Goal: Task Accomplishment & Management: Complete application form

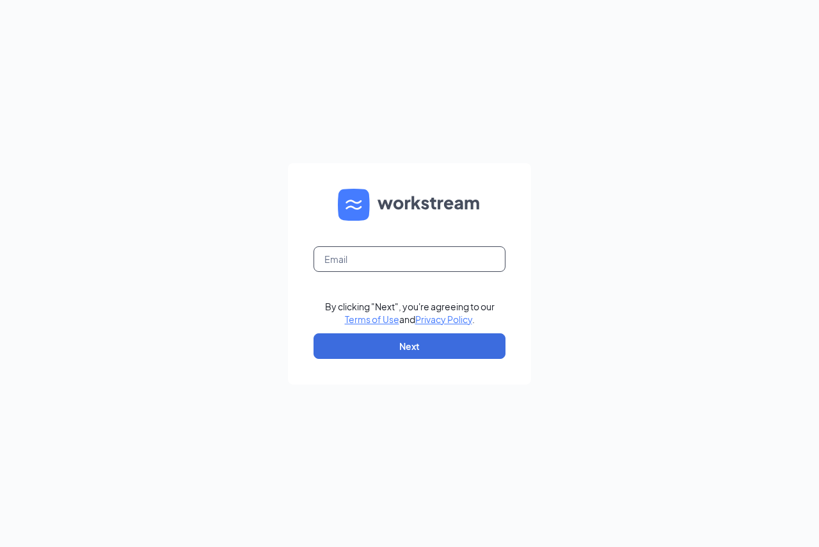
click at [484, 258] on input "text" at bounding box center [409, 259] width 192 height 26
type input "byron02504@zaxbys.com"
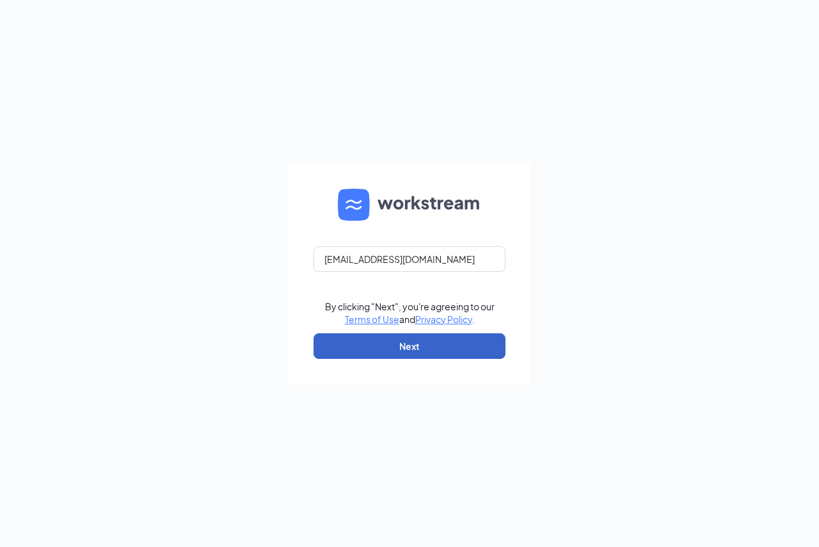
click at [461, 342] on button "Next" at bounding box center [409, 346] width 192 height 26
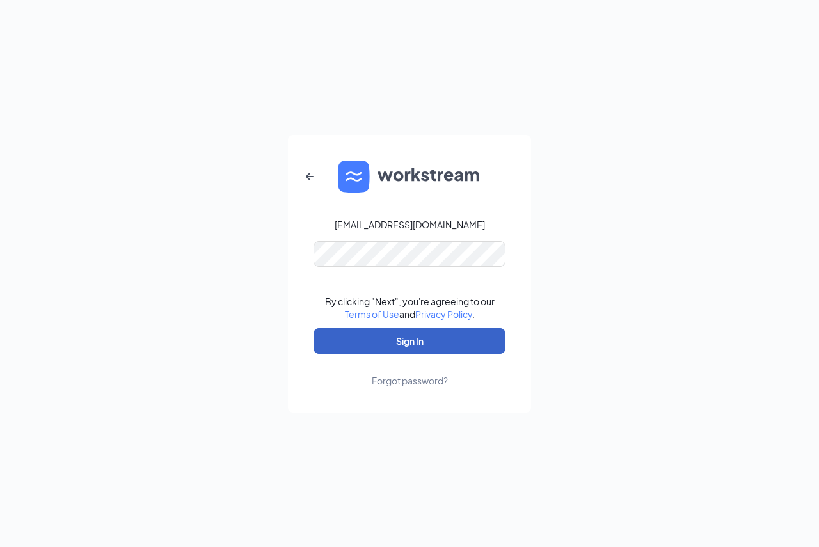
click at [450, 342] on button "Sign In" at bounding box center [409, 341] width 192 height 26
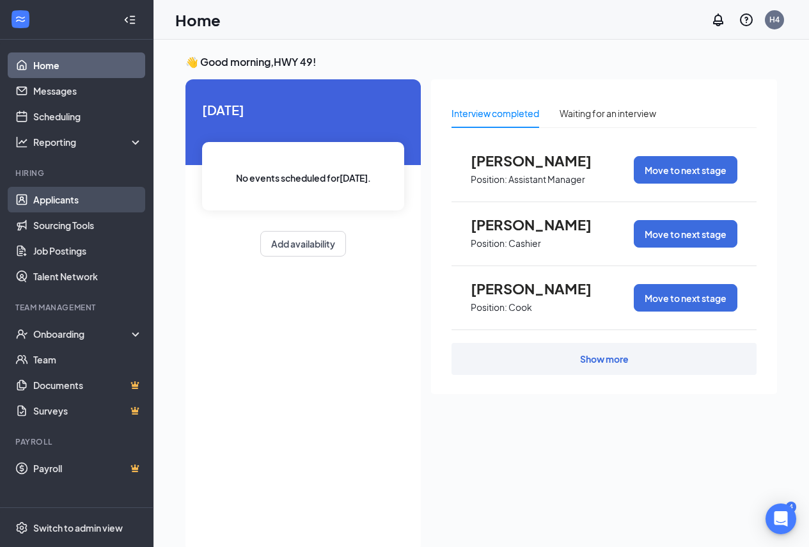
click at [75, 203] on link "Applicants" at bounding box center [87, 200] width 109 height 26
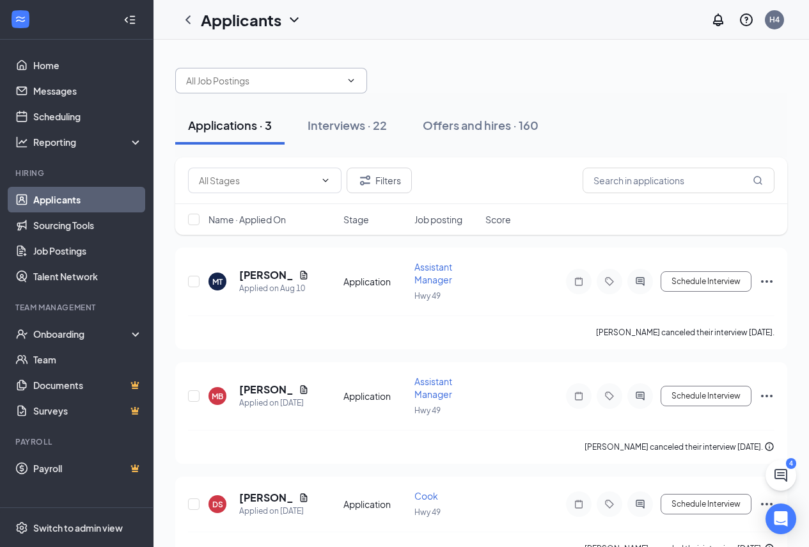
click at [315, 88] on span at bounding box center [271, 81] width 192 height 26
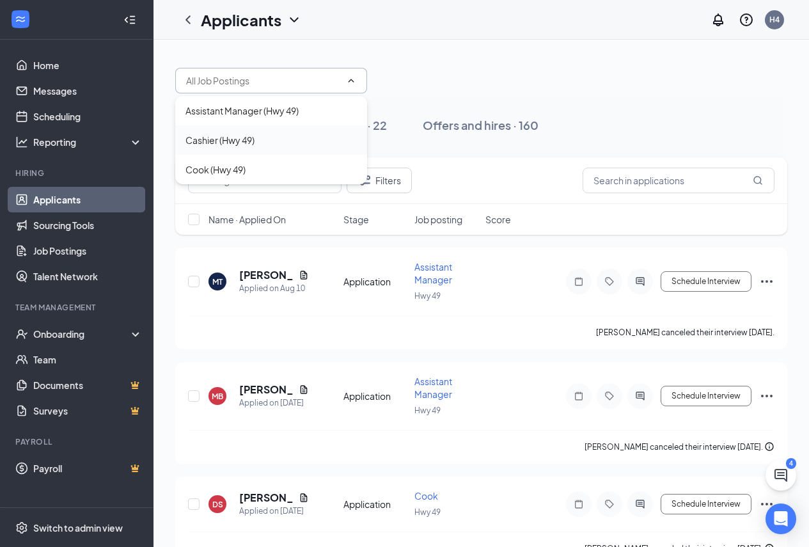
click at [283, 144] on div "Cashier (Hwy 49)" at bounding box center [270, 140] width 171 height 14
type input "Cashier (Hwy 49)"
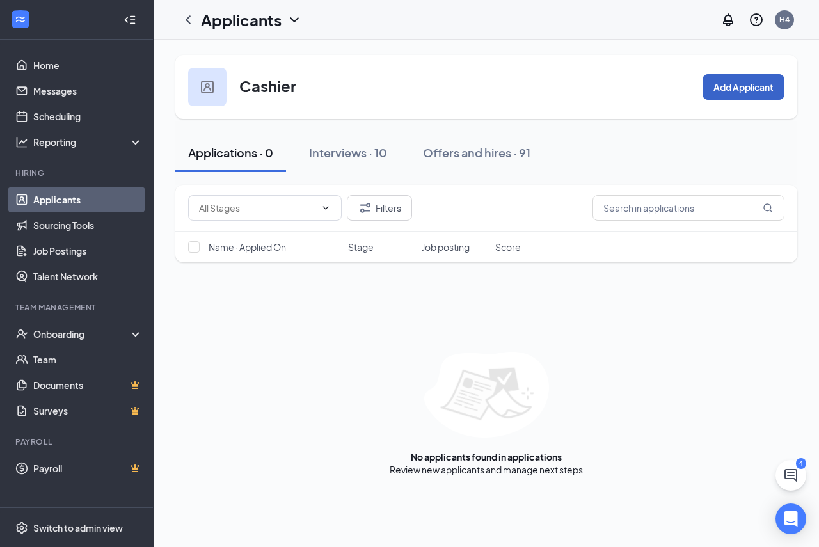
click at [740, 88] on button "Add Applicant" at bounding box center [743, 87] width 82 height 26
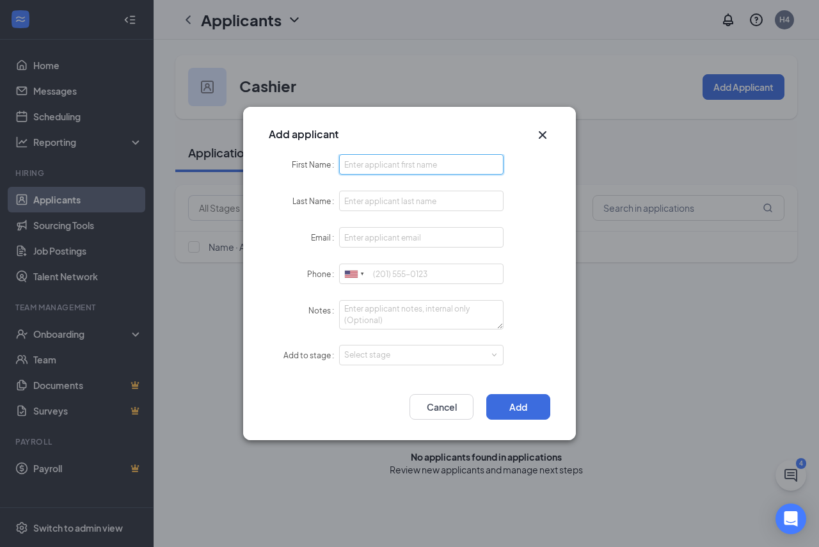
click at [416, 161] on input "First Name" at bounding box center [421, 164] width 164 height 20
type input "[PERSON_NAME]"
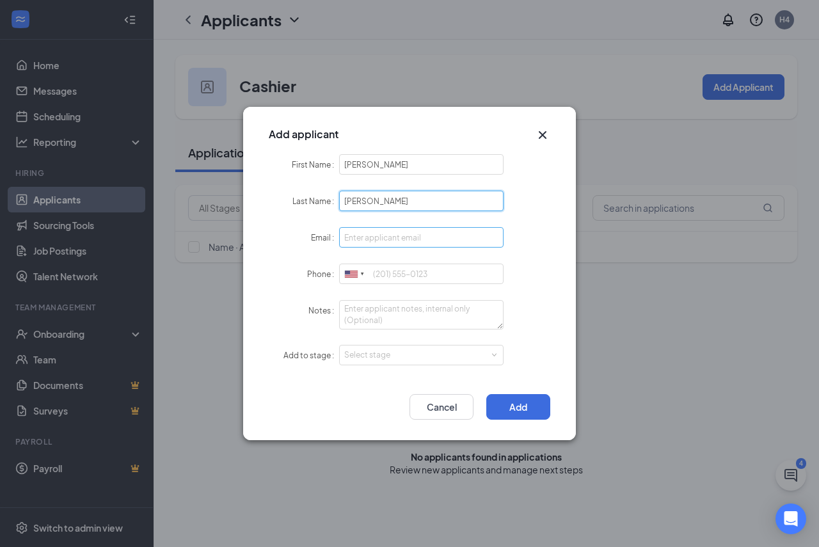
type input "[PERSON_NAME]"
click at [416, 241] on input "Email" at bounding box center [421, 237] width 164 height 20
type input "[EMAIL_ADDRESS][DOMAIN_NAME]"
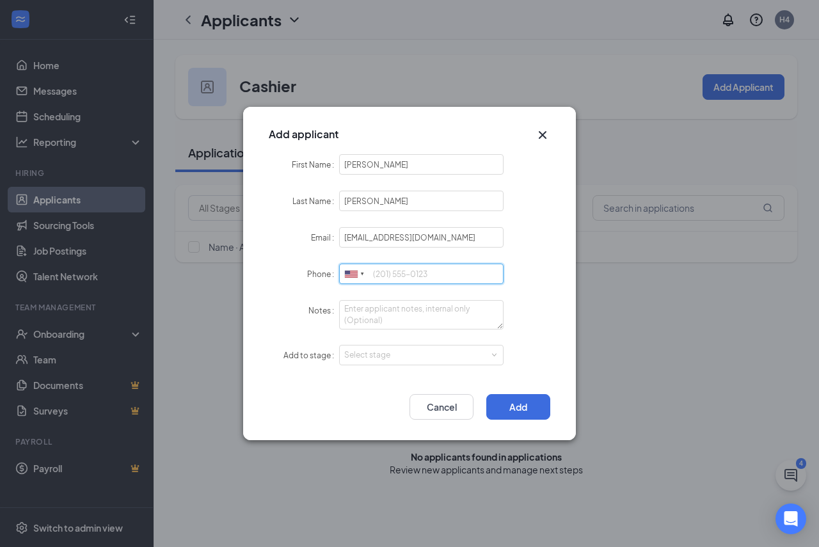
click at [432, 273] on input "Phone" at bounding box center [421, 274] width 164 height 20
type input "7708734598"
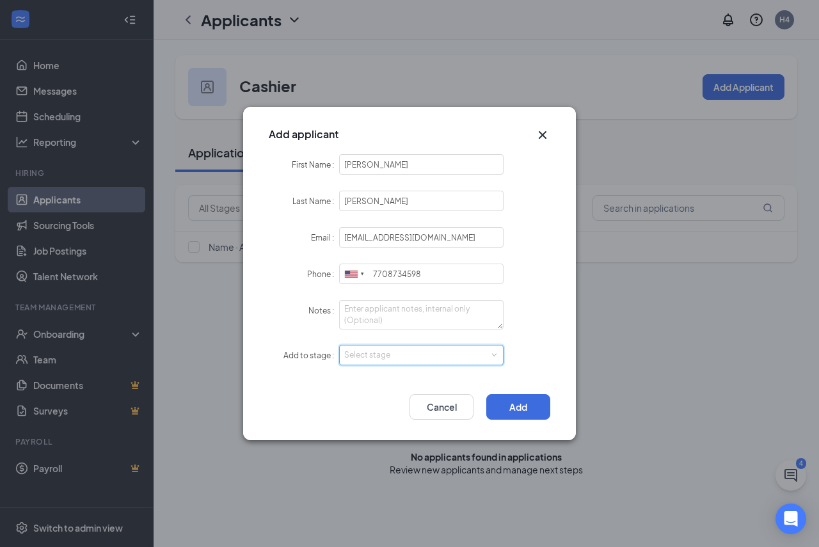
click at [443, 347] on div "Select stage" at bounding box center [421, 354] width 154 height 19
click at [450, 415] on li "Hiring Complete" at bounding box center [421, 420] width 164 height 21
click at [516, 416] on button "Add" at bounding box center [518, 407] width 64 height 26
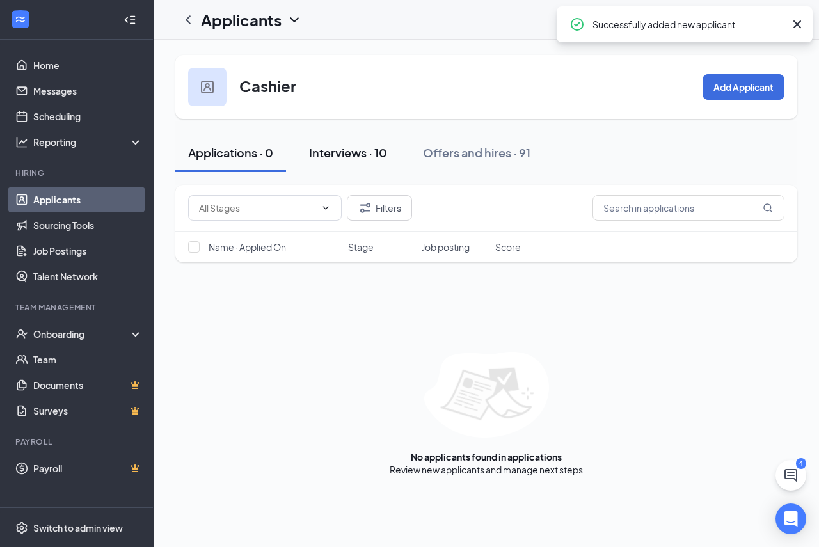
click at [386, 159] on div "Interviews · 10" at bounding box center [348, 153] width 78 height 16
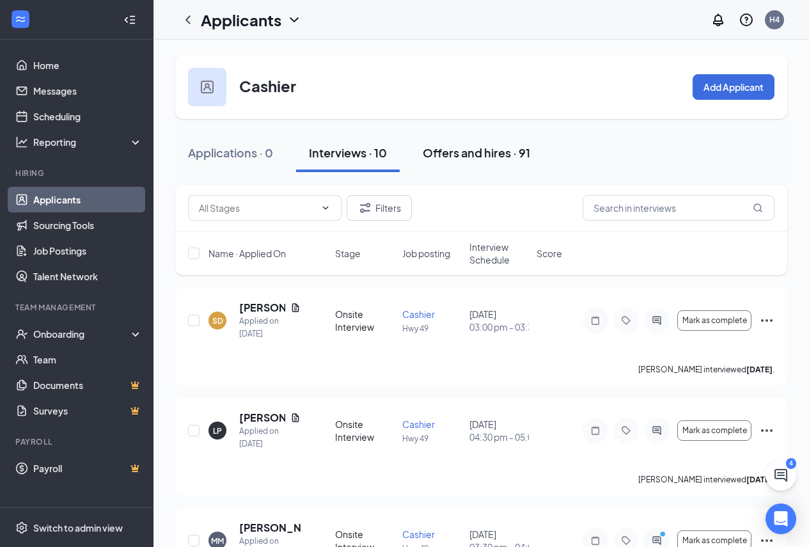
click at [462, 156] on div "Offers and hires · 91" at bounding box center [476, 153] width 107 height 16
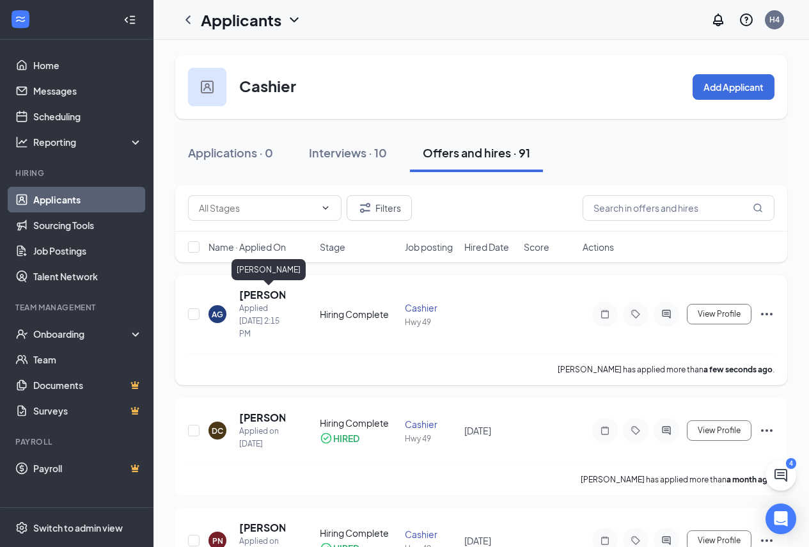
click at [262, 298] on h5 "[PERSON_NAME]" at bounding box center [262, 295] width 46 height 14
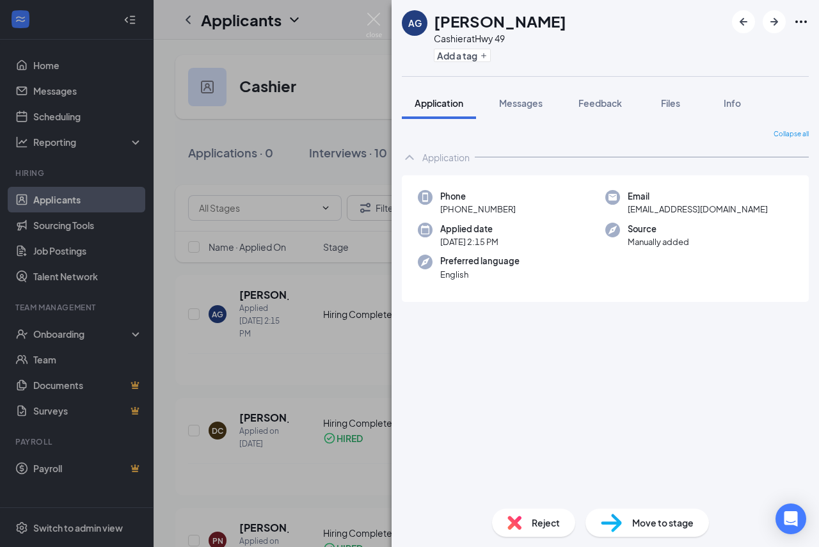
click at [659, 523] on span "Move to stage" at bounding box center [662, 523] width 61 height 14
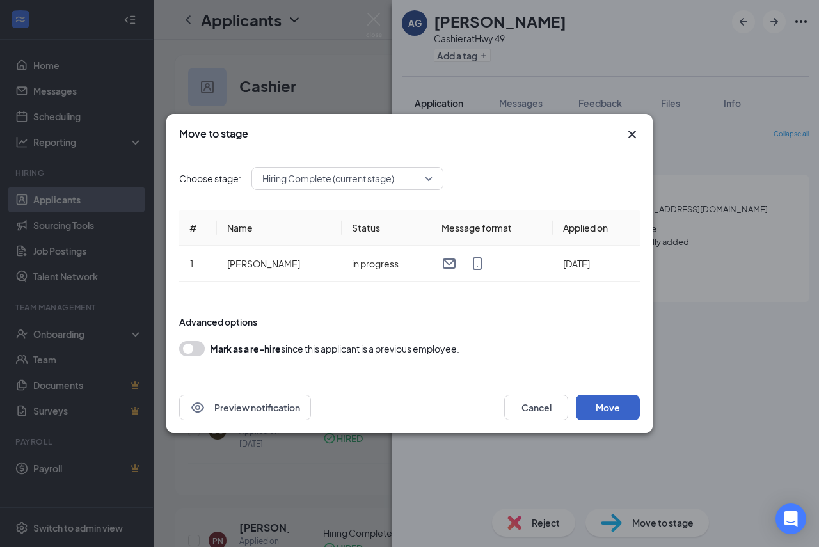
click at [621, 413] on button "Move" at bounding box center [608, 408] width 64 height 26
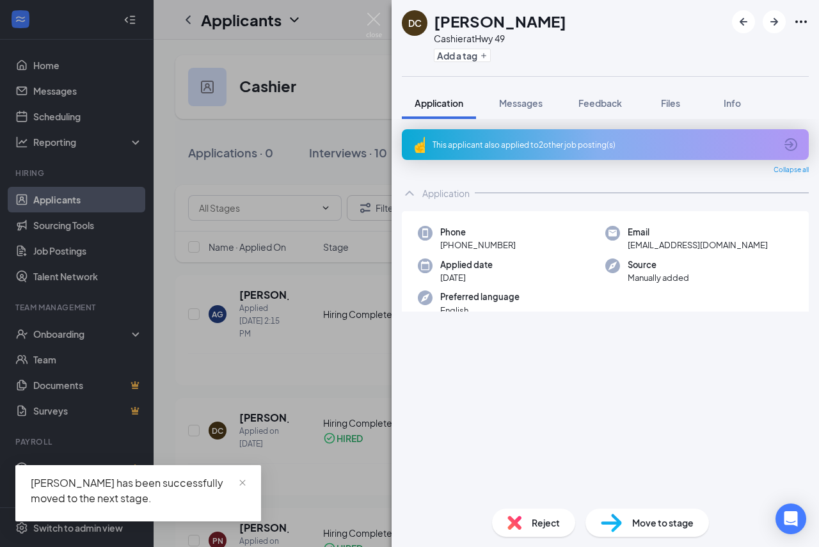
click at [265, 383] on div "DC [PERSON_NAME] Cashier at Hwy 49 Add a tag Application Messages Feedback File…" at bounding box center [409, 273] width 819 height 547
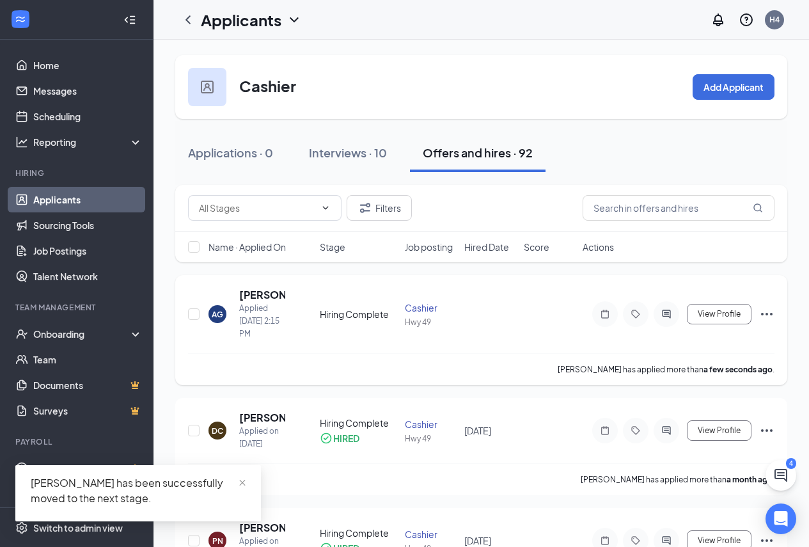
click at [771, 313] on icon "Ellipses" at bounding box center [766, 313] width 15 height 15
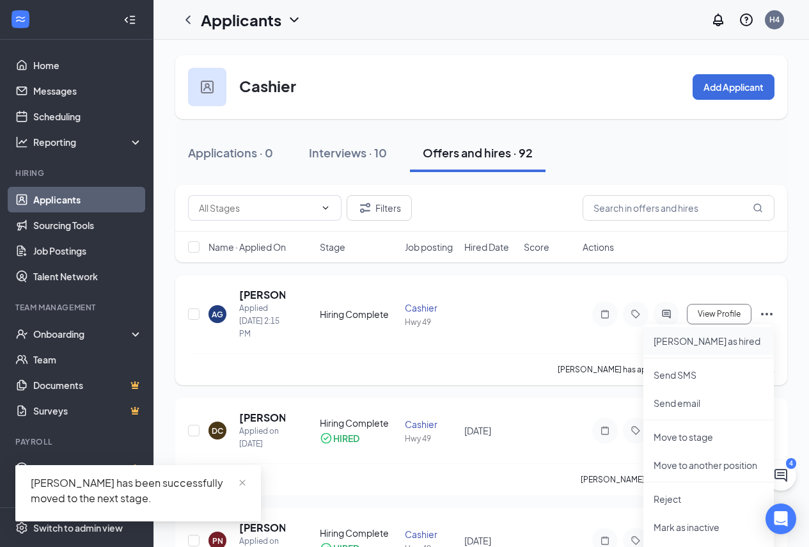
click at [715, 345] on p "[PERSON_NAME] as hired" at bounding box center [709, 341] width 110 height 13
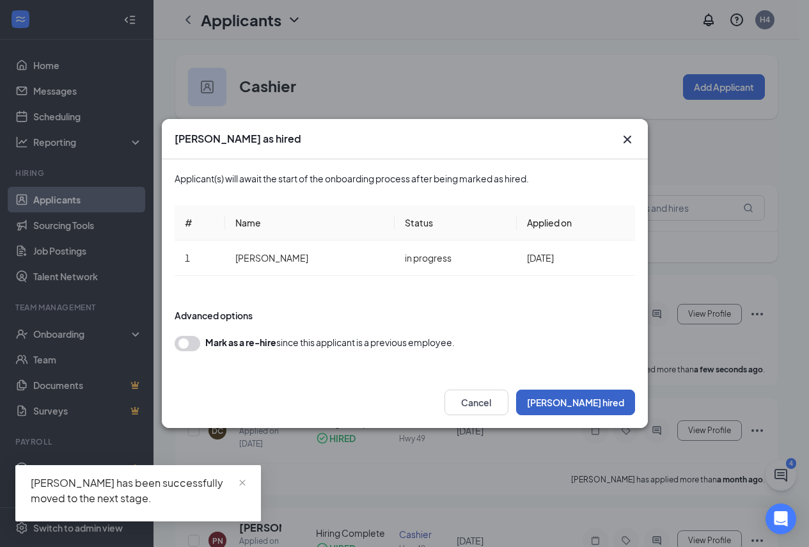
click at [603, 397] on button "[PERSON_NAME] hired" at bounding box center [575, 403] width 119 height 26
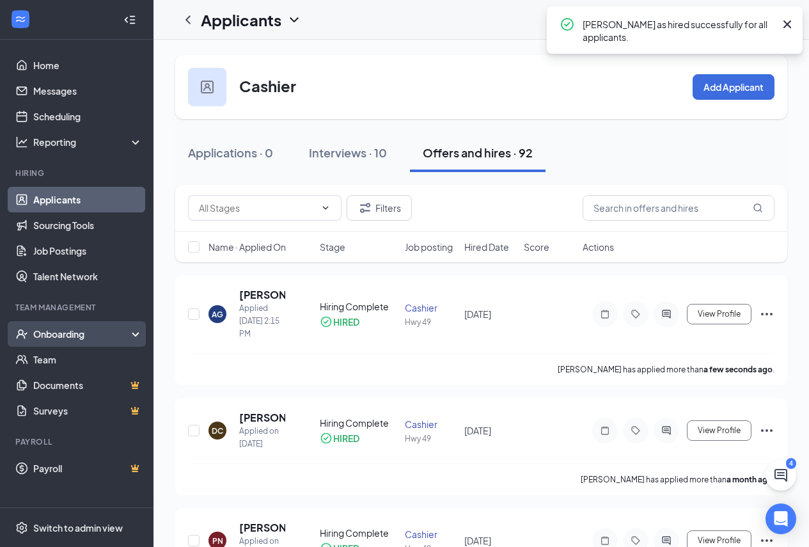
click at [88, 334] on div "Onboarding" at bounding box center [82, 333] width 99 height 13
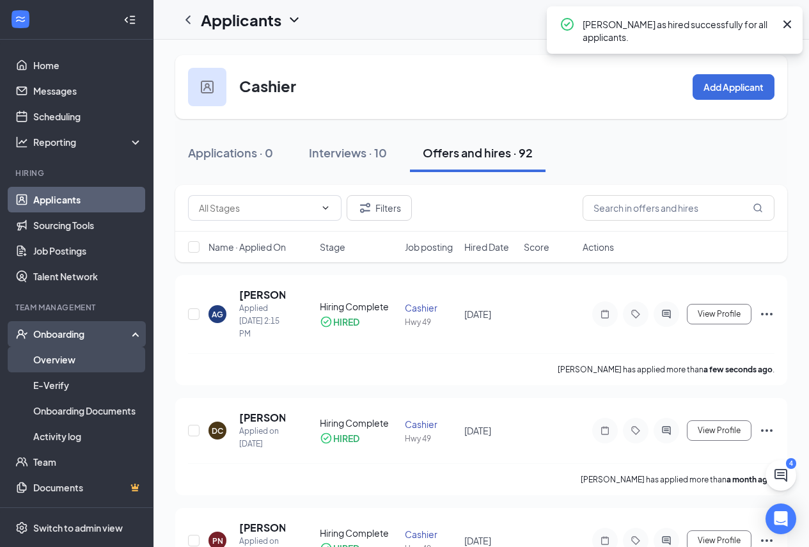
click at [77, 359] on link "Overview" at bounding box center [87, 360] width 109 height 26
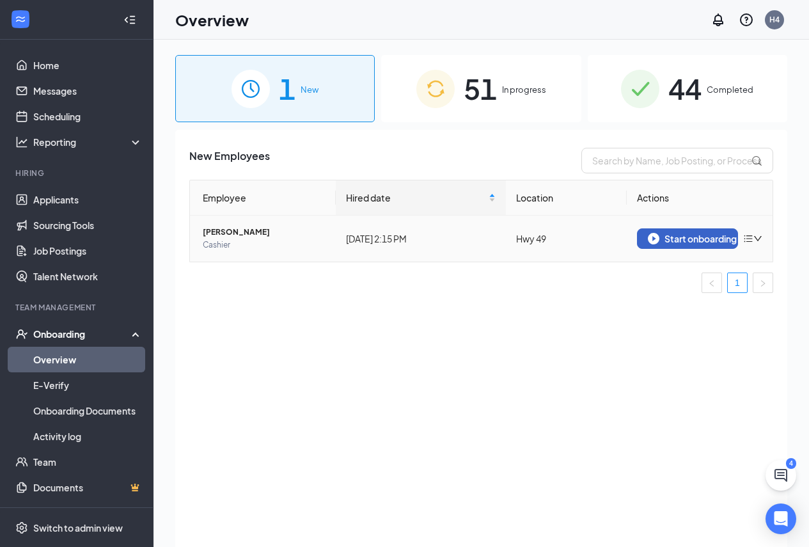
click at [701, 236] on div "Start onboarding" at bounding box center [687, 239] width 79 height 12
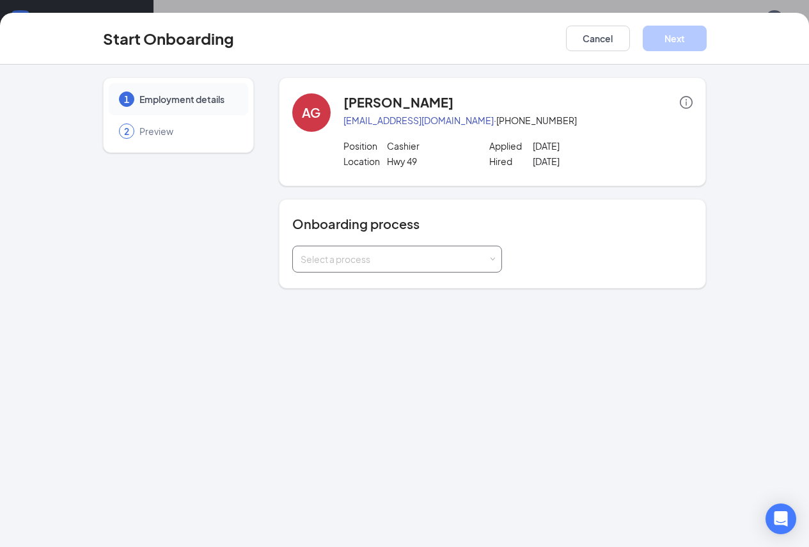
click at [438, 260] on div "Select a process" at bounding box center [394, 259] width 187 height 13
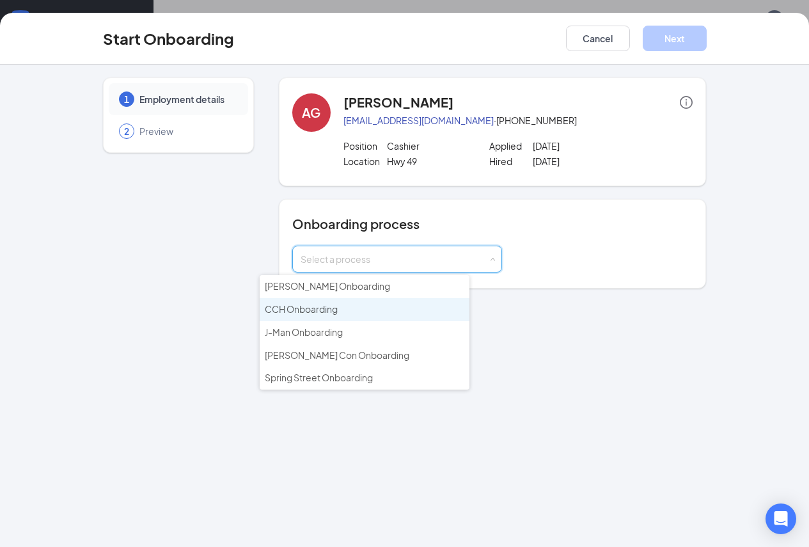
click at [418, 310] on li "CCH Onboarding" at bounding box center [365, 309] width 210 height 23
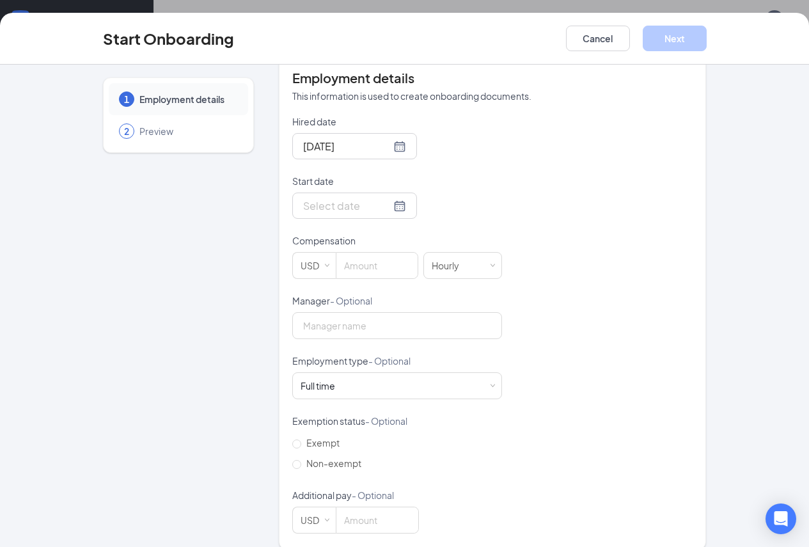
scroll to position [264, 0]
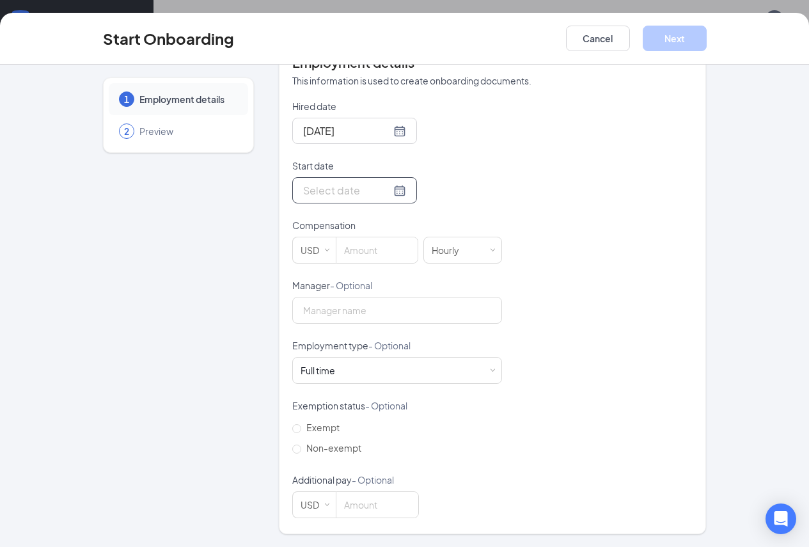
click at [361, 190] on div at bounding box center [354, 190] width 125 height 26
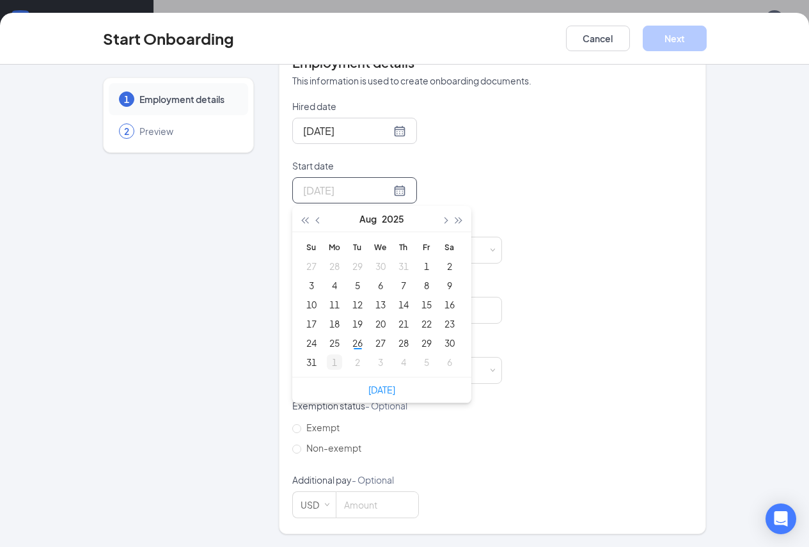
type input "[DATE]"
click at [327, 360] on div "1" at bounding box center [334, 361] width 15 height 15
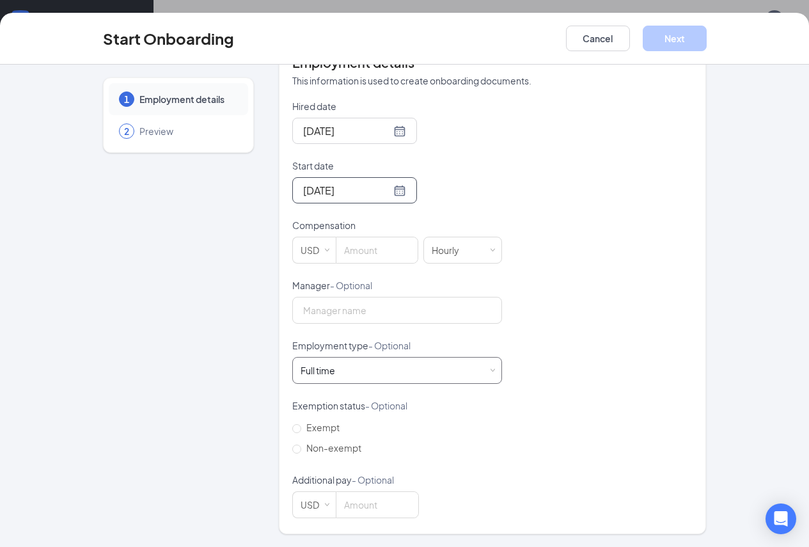
click at [430, 377] on div "Full time Works 30+ hours per week and is reasonably expected to work" at bounding box center [397, 371] width 193 height 26
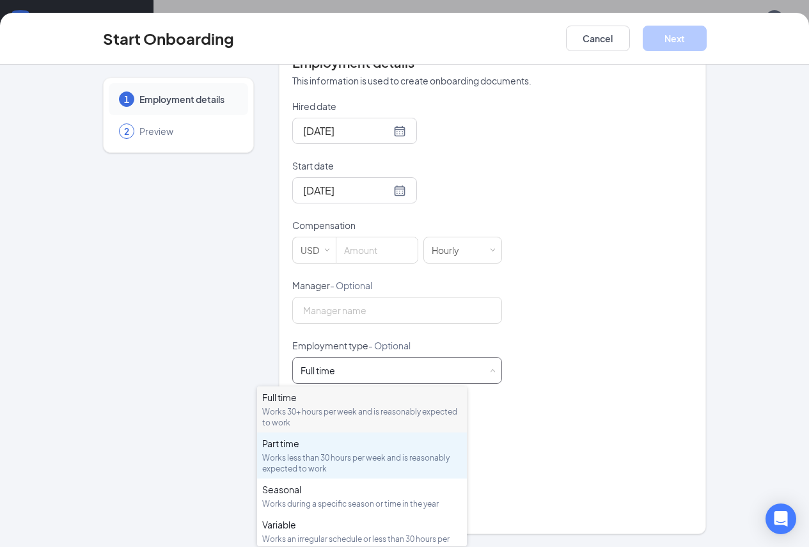
click at [427, 451] on div "Part time Works less than 30 hours per week and is reasonably expected to work" at bounding box center [362, 455] width 200 height 37
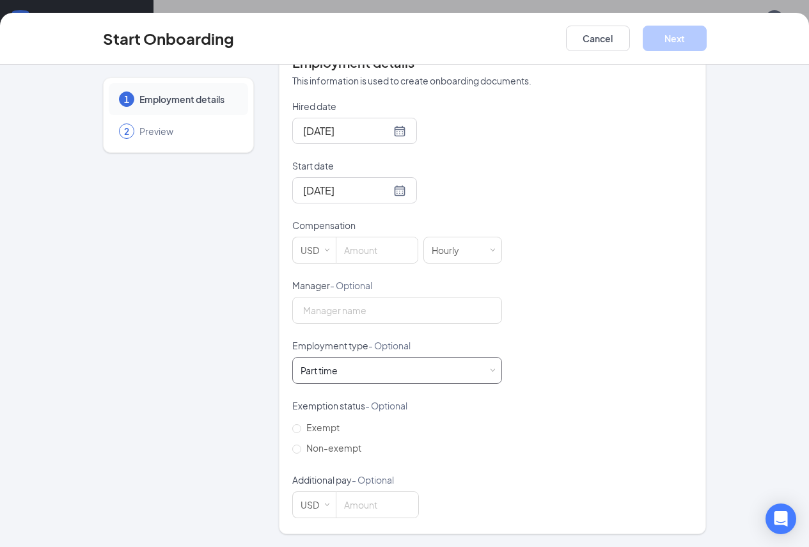
scroll to position [58, 0]
click at [336, 258] on input at bounding box center [376, 250] width 81 height 26
type input "9.5"
click at [550, 259] on div "Hired date [DATE] Start date [DATE] [DATE] Su Mo Tu We Th Fr Sa 31 1 2 3 4 5 6 …" at bounding box center [492, 309] width 401 height 418
click at [707, 35] on button "Next" at bounding box center [675, 39] width 64 height 26
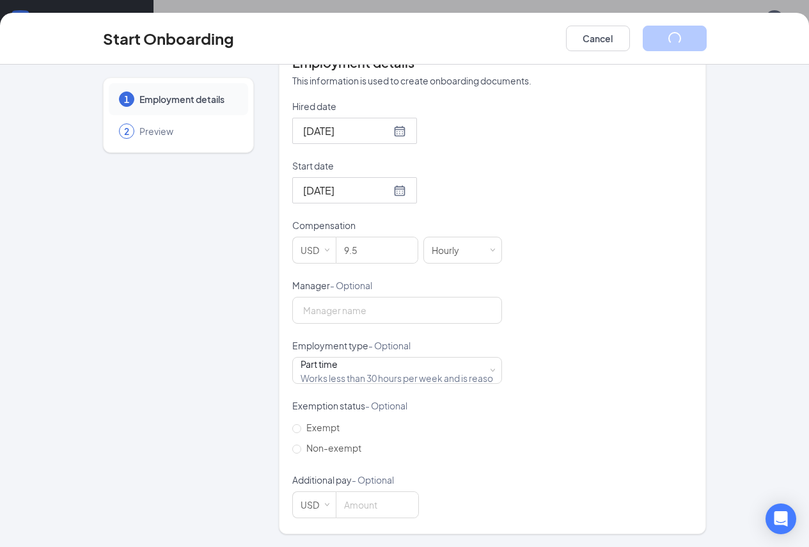
scroll to position [0, 0]
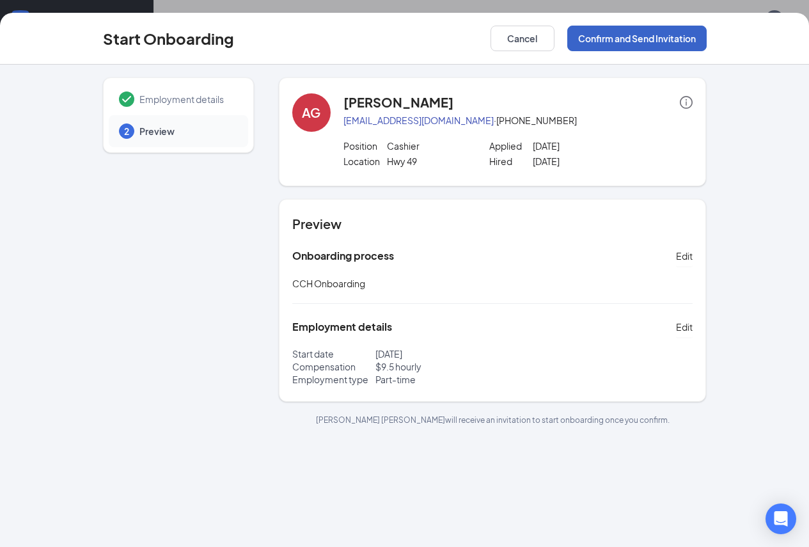
click at [707, 40] on button "Confirm and Send Invitation" at bounding box center [636, 39] width 139 height 26
